Goal: Information Seeking & Learning: Check status

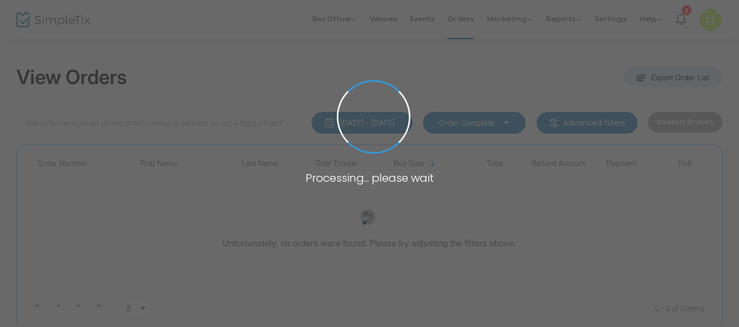
type input "melville"
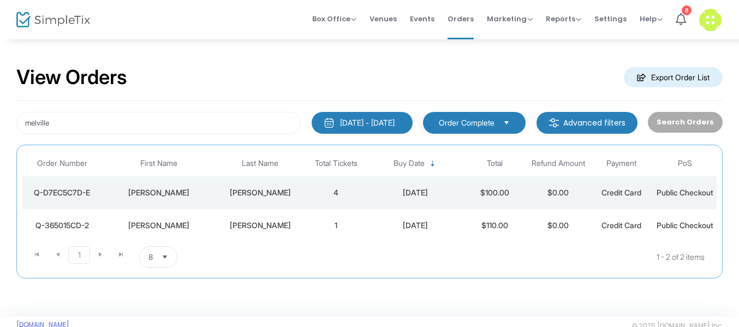
click at [355, 121] on div "[DATE] - [DATE]" at bounding box center [367, 122] width 55 height 11
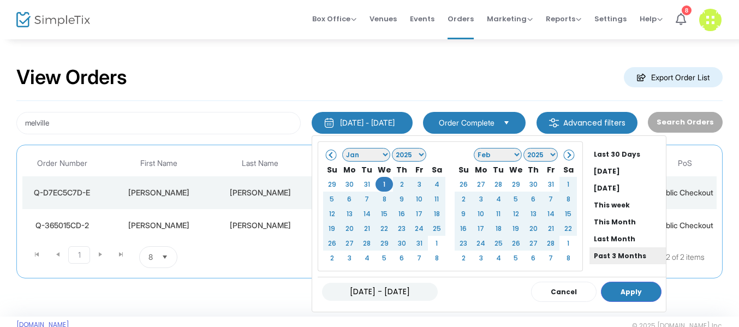
click at [602, 252] on li "Past 3 Months" at bounding box center [628, 255] width 76 height 17
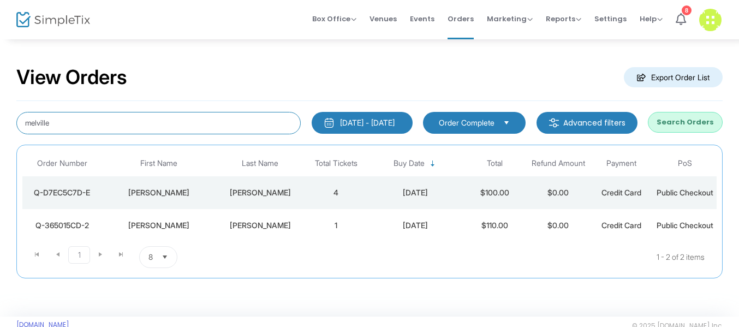
click at [137, 123] on input "melville" at bounding box center [158, 123] width 285 height 22
type input "m"
